Goal: Contribute content

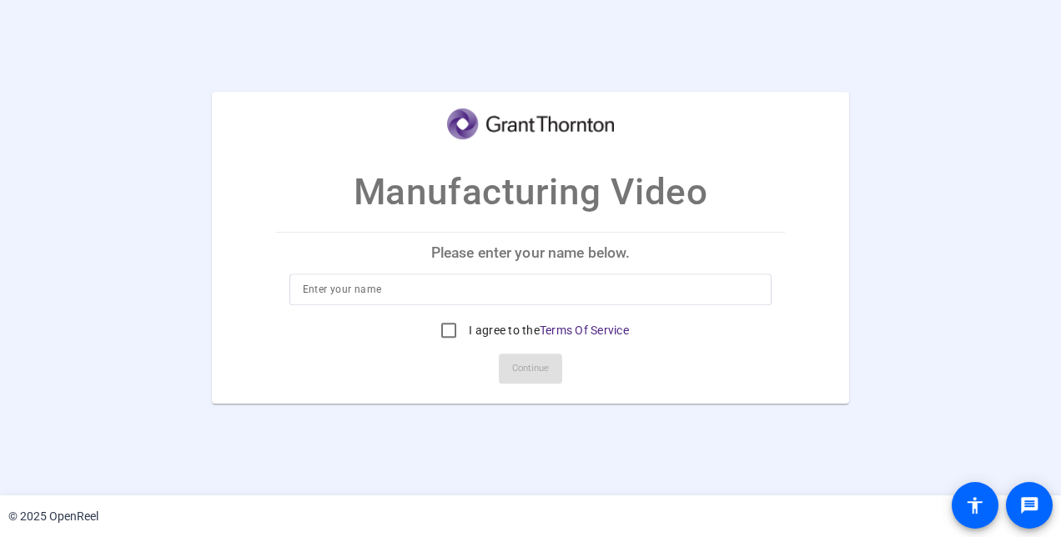
drag, startPoint x: 0, startPoint y: 0, endPoint x: 685, endPoint y: 283, distance: 740.6
click at [685, 283] on input at bounding box center [531, 289] width 456 height 20
type input "[PERSON_NAME]"
click at [450, 330] on input "I agree to the Terms Of Service" at bounding box center [448, 330] width 33 height 33
checkbox input "true"
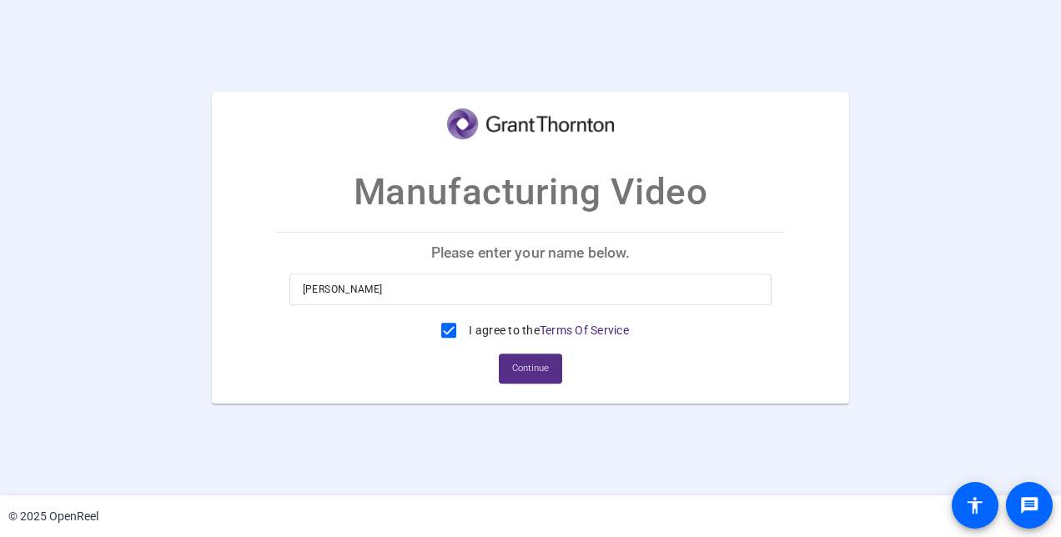
click at [524, 372] on span "Continue" at bounding box center [530, 368] width 37 height 25
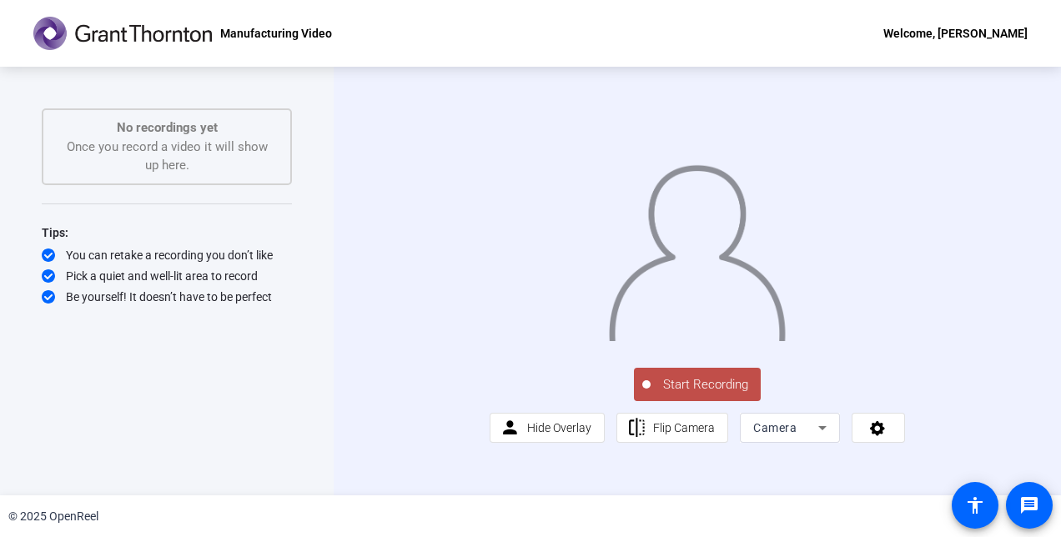
scroll to position [21, 0]
click at [976, 507] on mat-icon "accessibility" at bounding box center [975, 505] width 20 height 20
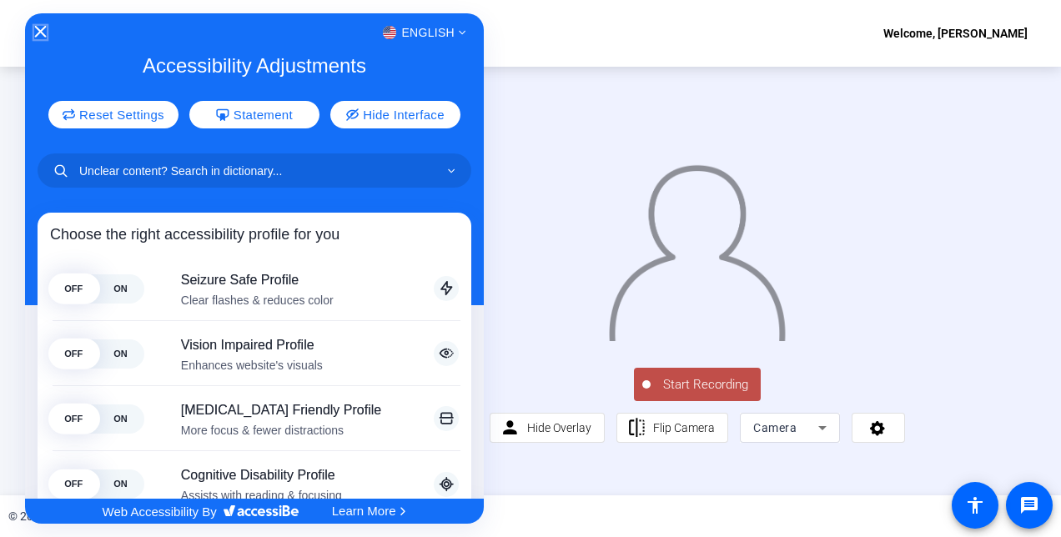
click at [42, 29] on icon "Close Accessibility Interface" at bounding box center [41, 32] width 12 height 12
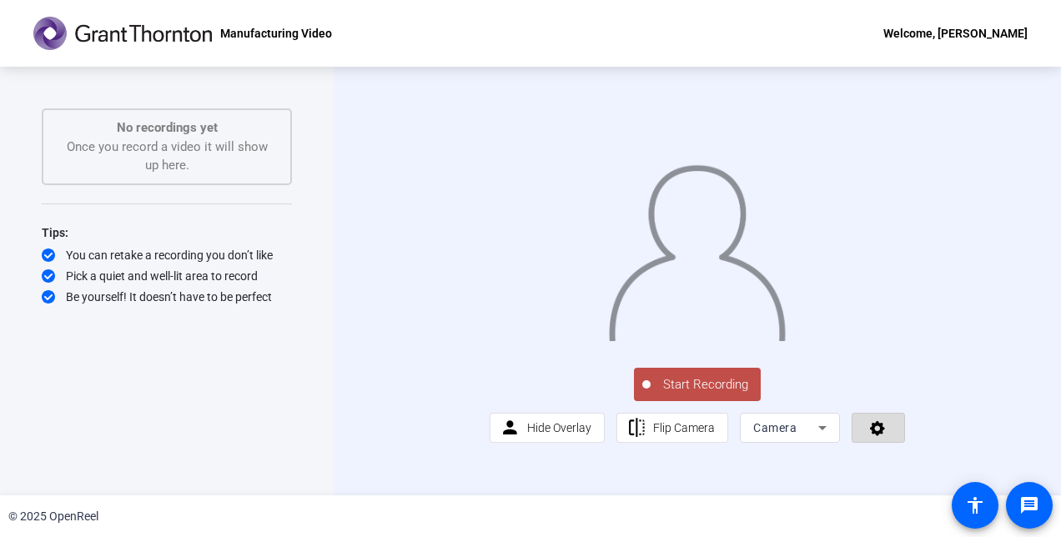
click at [868, 436] on icon at bounding box center [877, 427] width 19 height 17
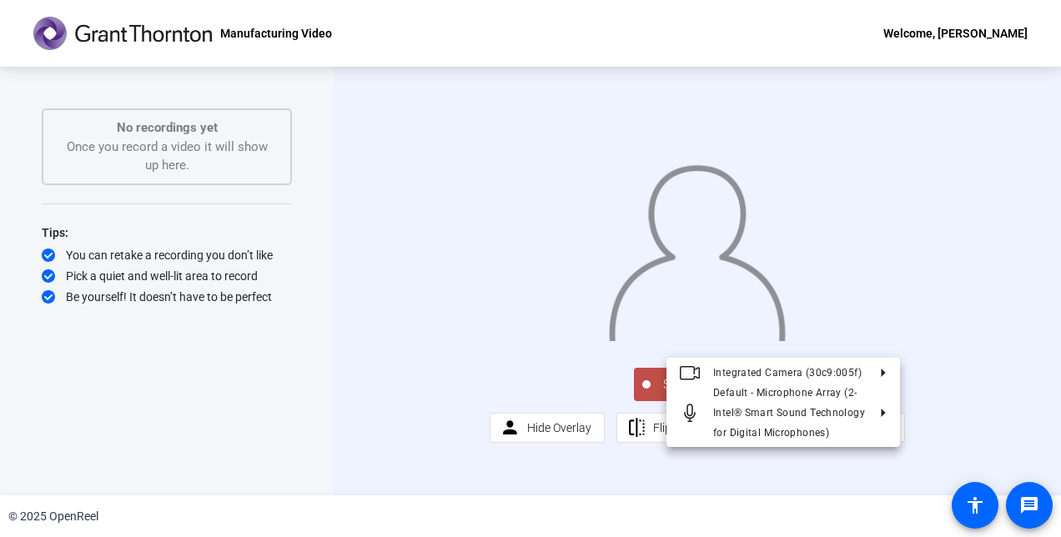
click at [942, 440] on div at bounding box center [530, 268] width 1061 height 537
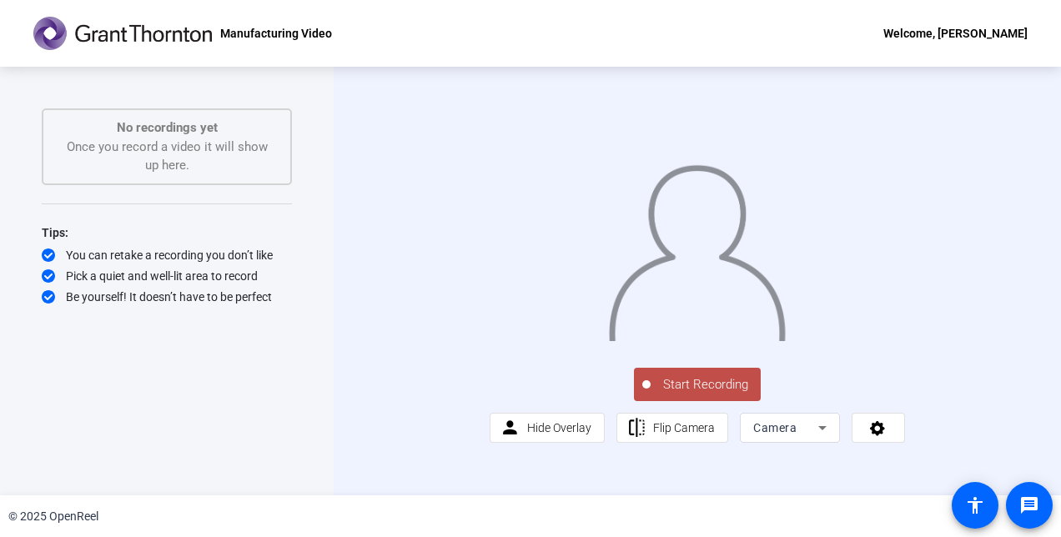
scroll to position [0, 0]
drag, startPoint x: 882, startPoint y: 243, endPoint x: 890, endPoint y: 297, distance: 53.9
click at [890, 297] on div at bounding box center [696, 235] width 415 height 233
click at [677, 394] on span "Start Recording" at bounding box center [705, 384] width 110 height 19
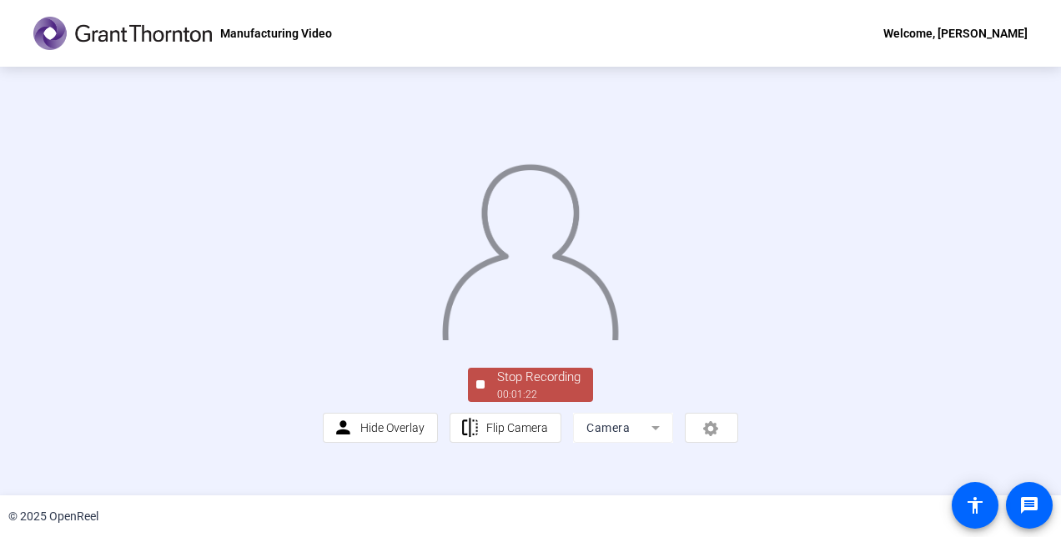
click at [620, 340] on img at bounding box center [529, 246] width 179 height 187
click at [538, 387] on div "Stop Recording" at bounding box center [538, 377] width 83 height 19
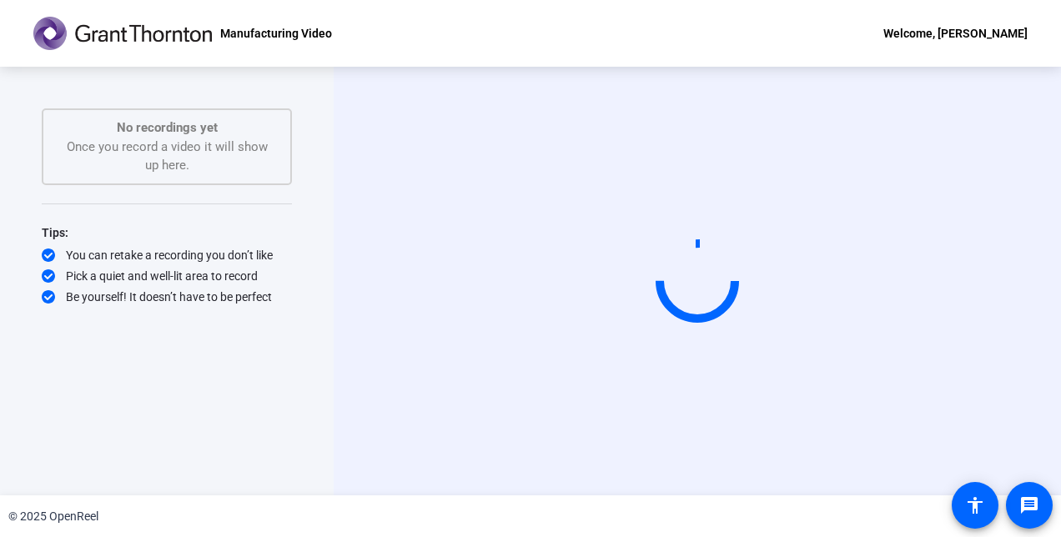
scroll to position [0, 0]
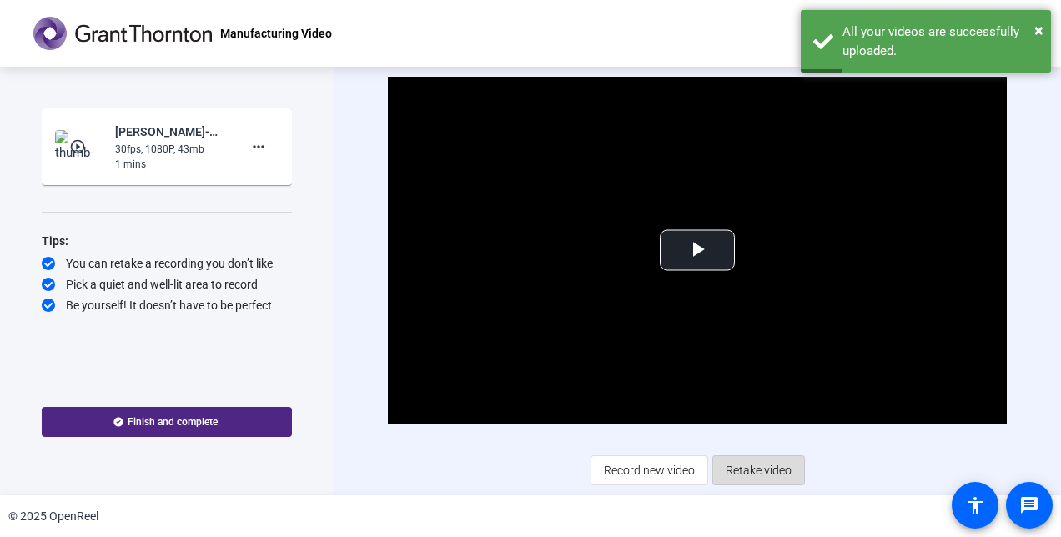
click at [760, 474] on span "Retake video" at bounding box center [758, 470] width 66 height 32
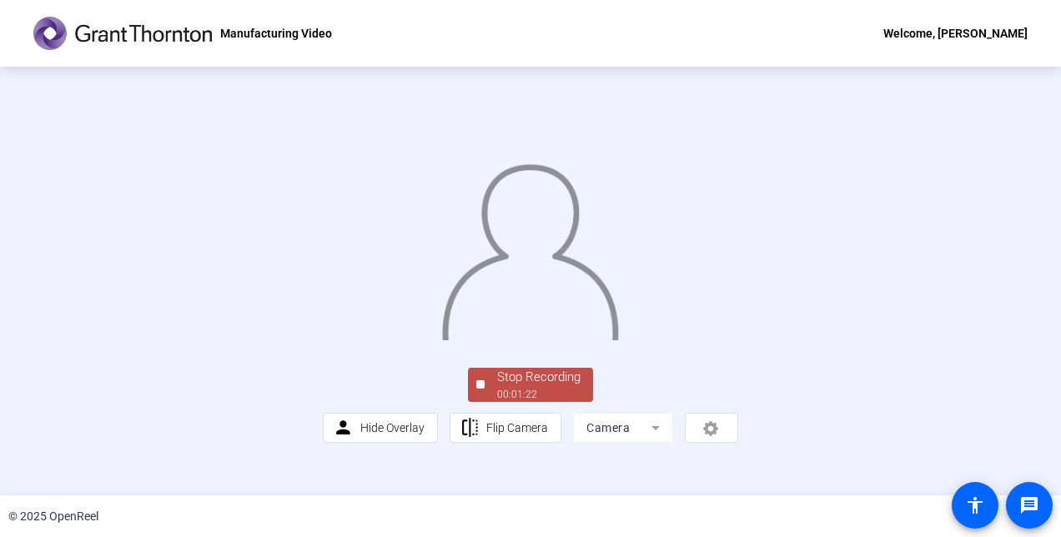
scroll to position [101, 0]
click at [544, 387] on div "Stop Recording" at bounding box center [538, 377] width 83 height 19
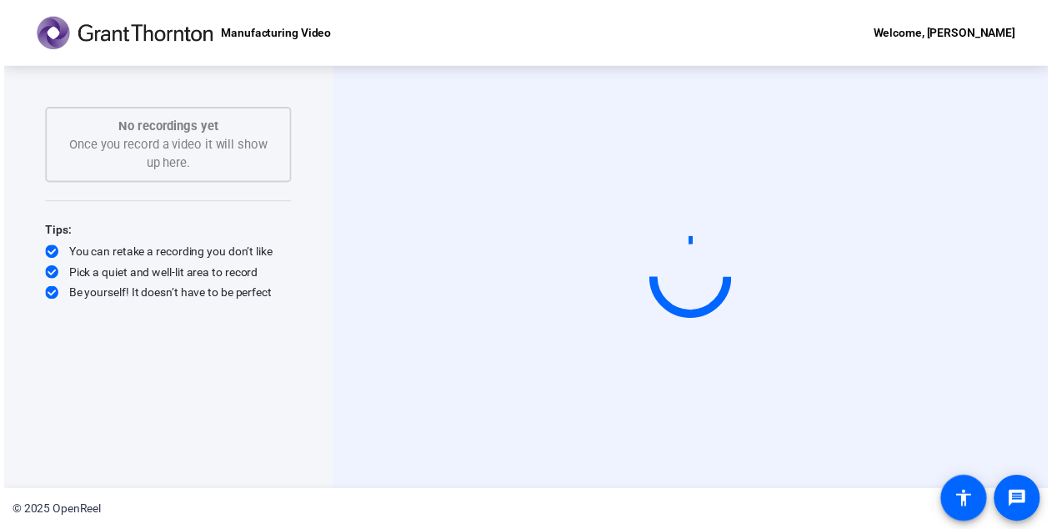
scroll to position [0, 0]
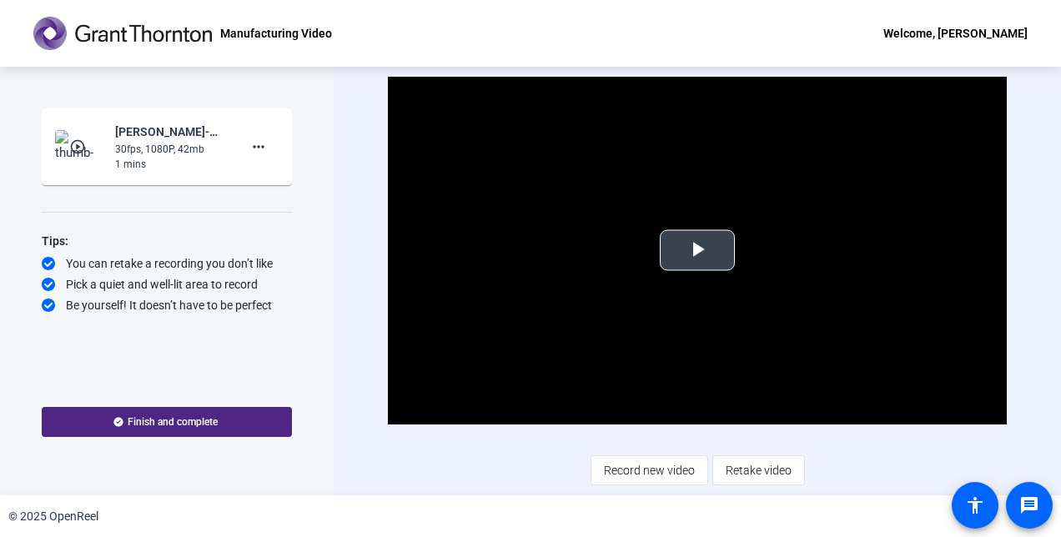
click at [697, 250] on span "Video Player" at bounding box center [697, 250] width 0 height 0
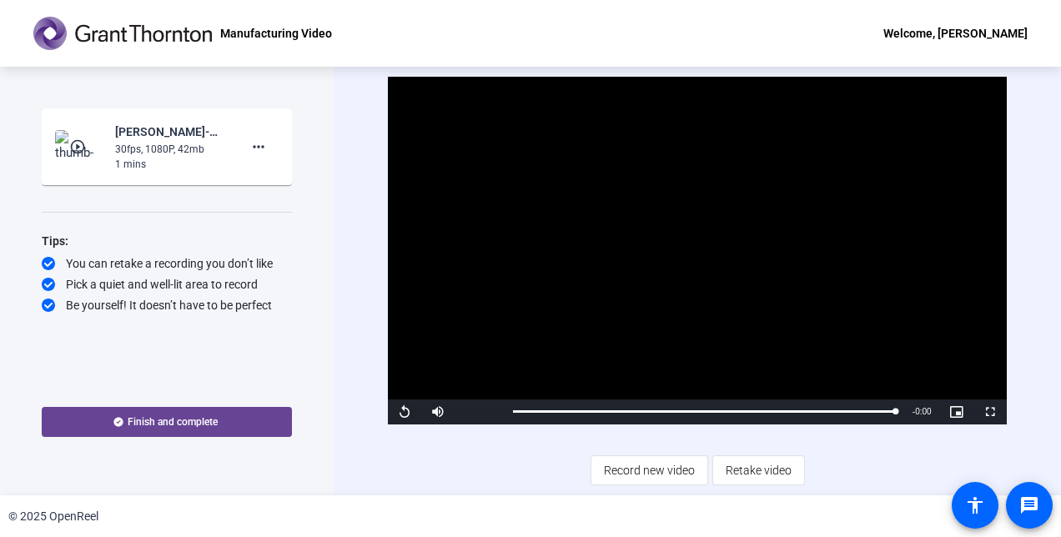
click at [152, 417] on span "Finish and complete" at bounding box center [173, 421] width 90 height 13
